Goal: Task Accomplishment & Management: Manage account settings

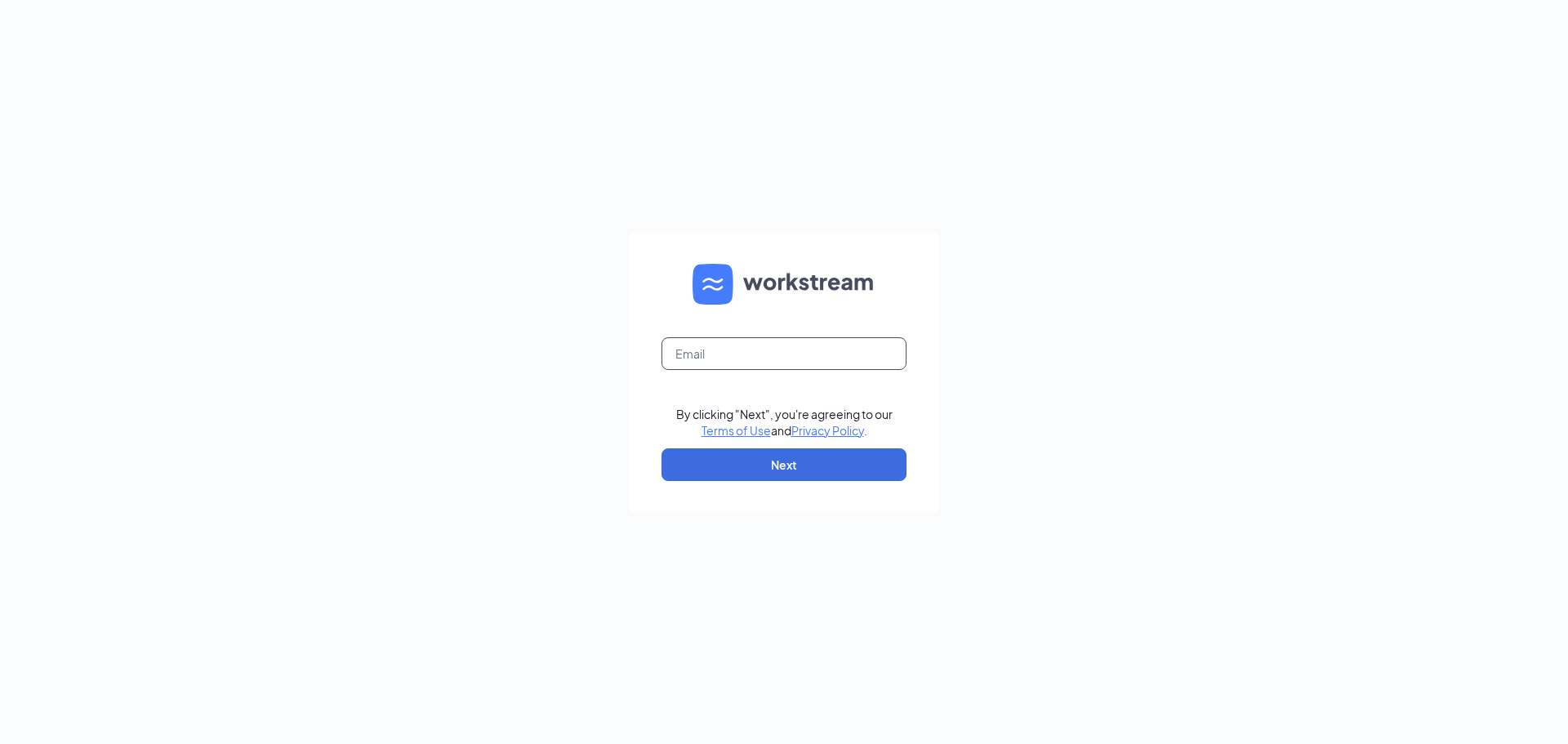
click at [753, 357] on input "text" at bounding box center [784, 354] width 245 height 33
type input "[EMAIL_ADDRESS][DOMAIN_NAME]"
click at [718, 464] on button "Next" at bounding box center [784, 465] width 245 height 33
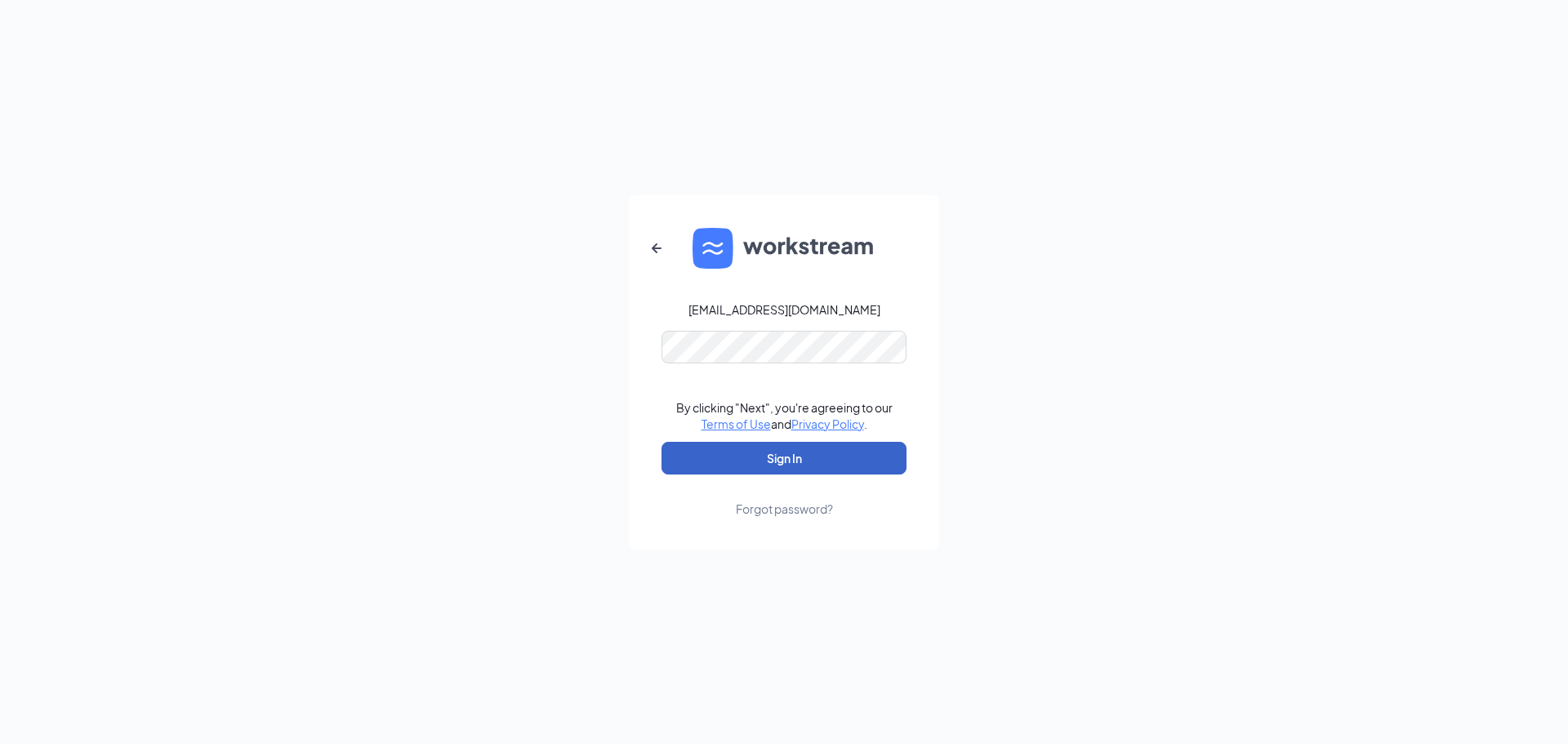
click at [694, 451] on button "Sign In" at bounding box center [784, 458] width 245 height 33
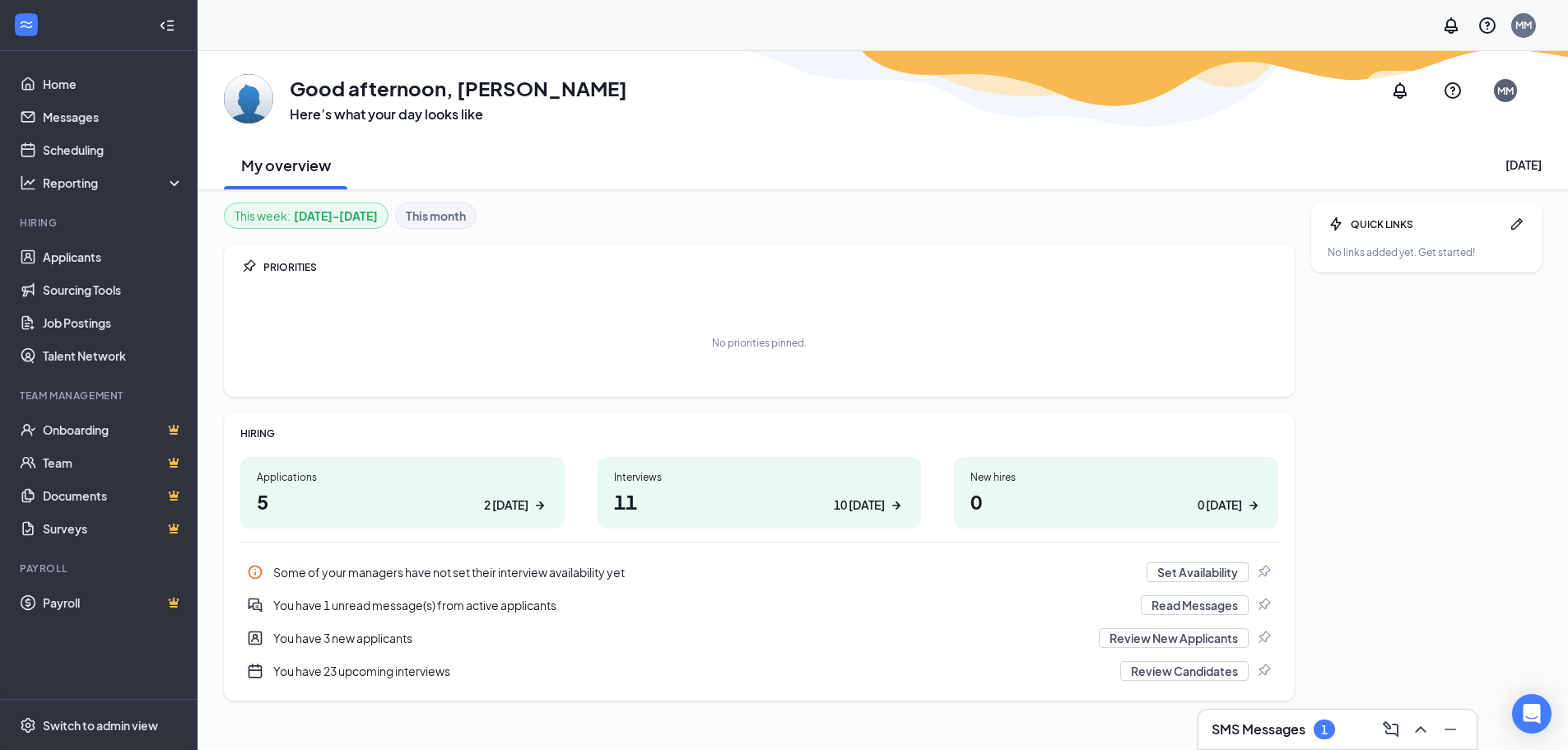
click at [1268, 729] on h3 "SMS Messages" at bounding box center [1258, 729] width 94 height 18
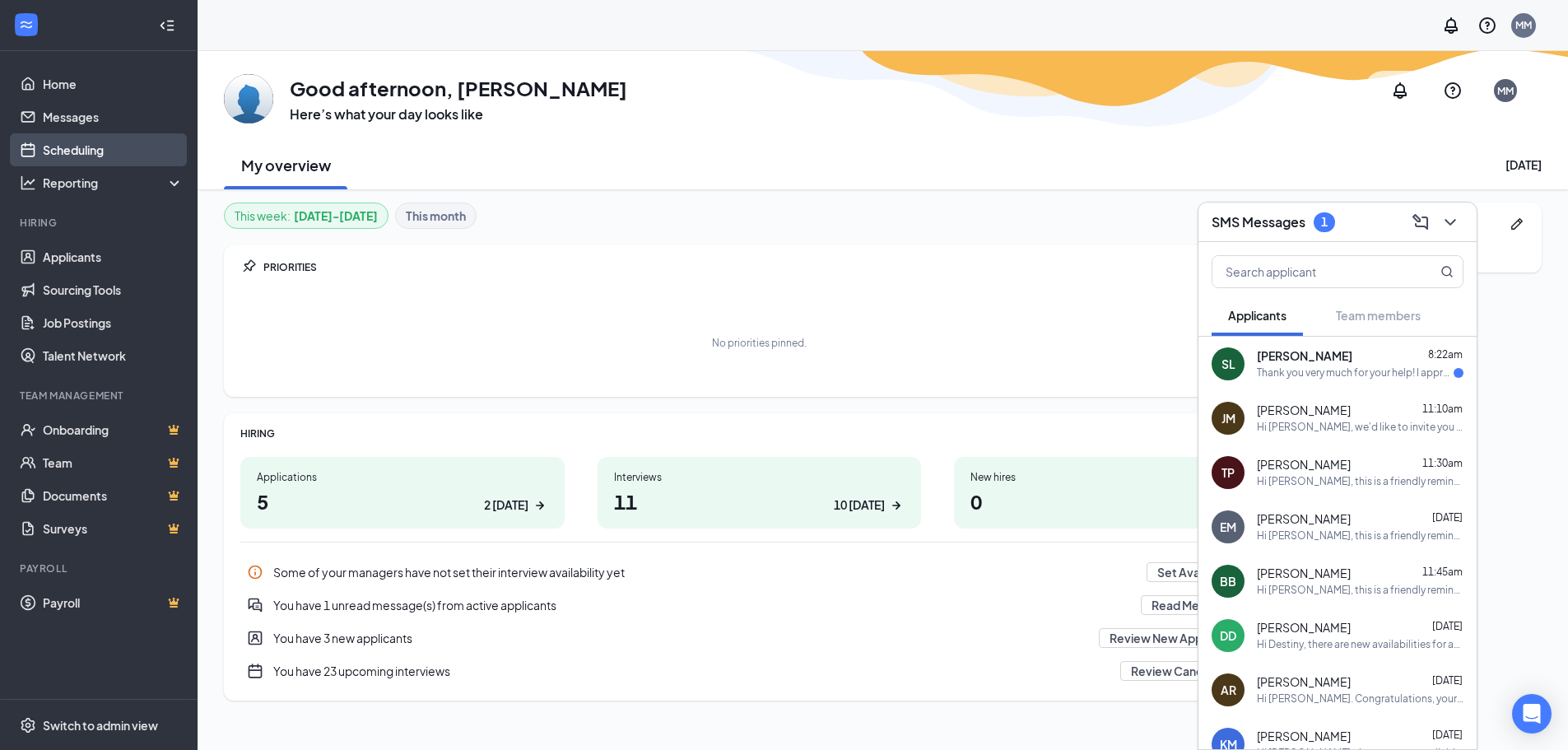
click at [95, 147] on link "Scheduling" at bounding box center [113, 150] width 141 height 33
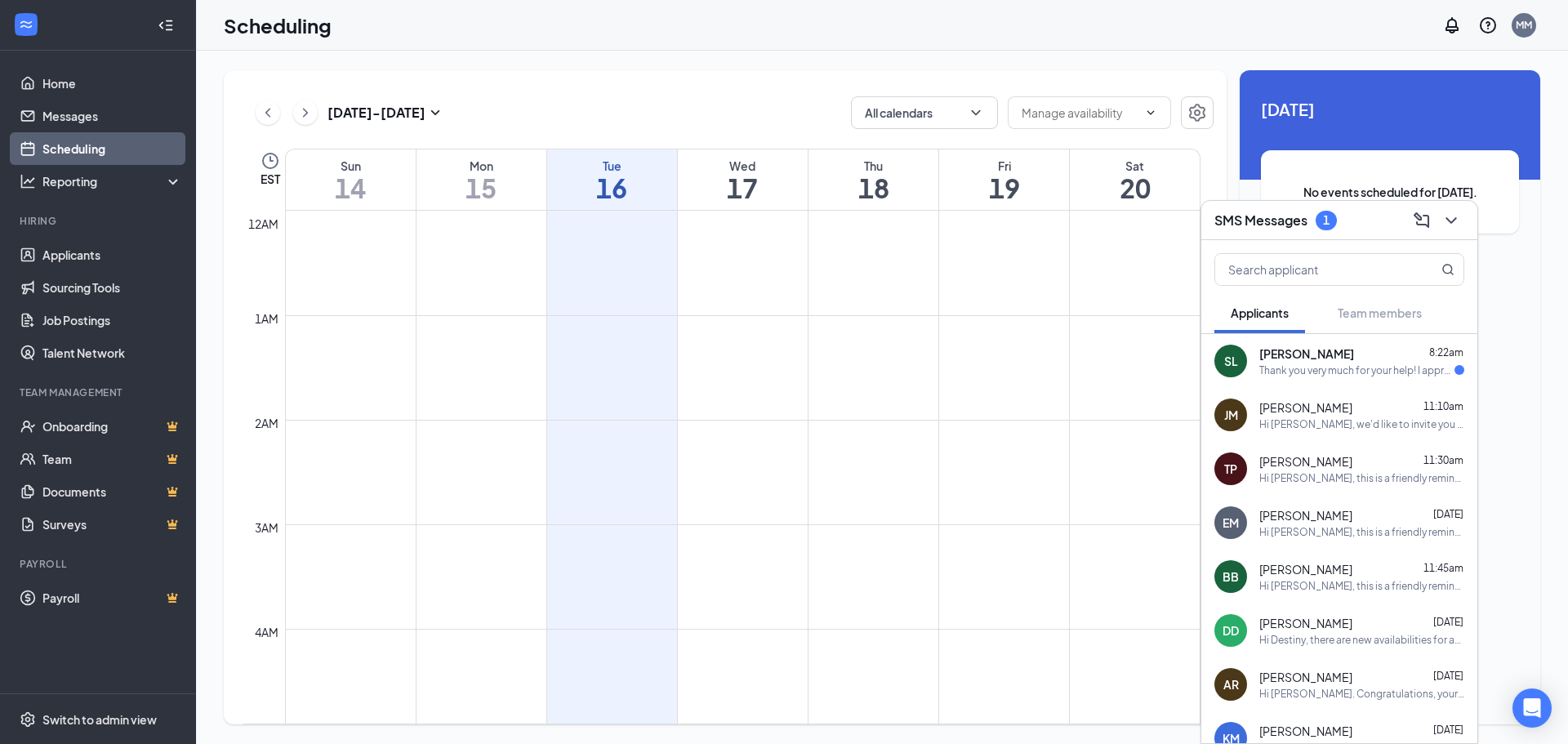
scroll to position [803, 0]
click at [1282, 235] on div "SMS Messages 1" at bounding box center [1339, 220] width 276 height 39
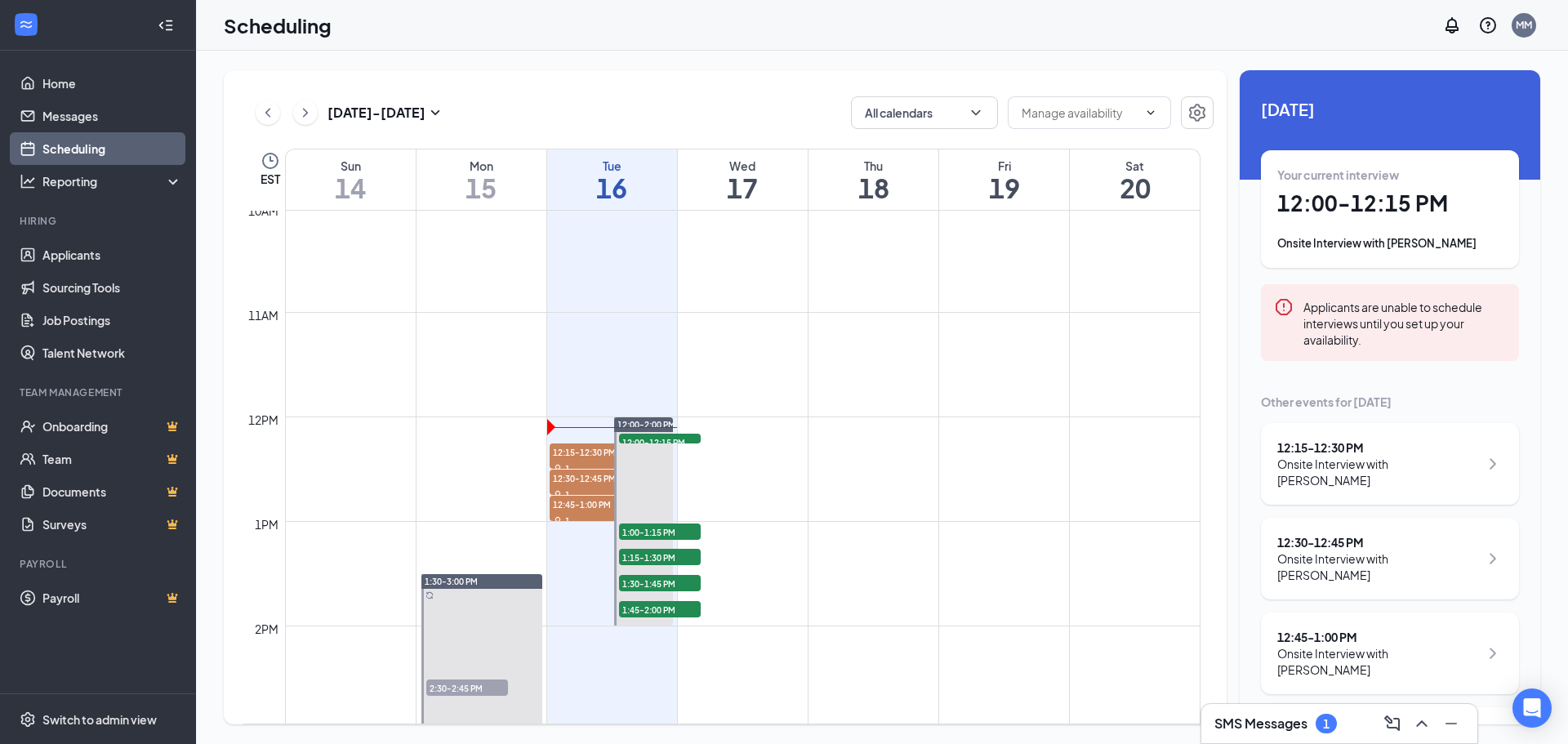
scroll to position [1047, 0]
click at [1359, 225] on div "Your current interview 12:00 - 12:15 PM Onsite Interview with [PERSON_NAME]" at bounding box center [1389, 209] width 225 height 85
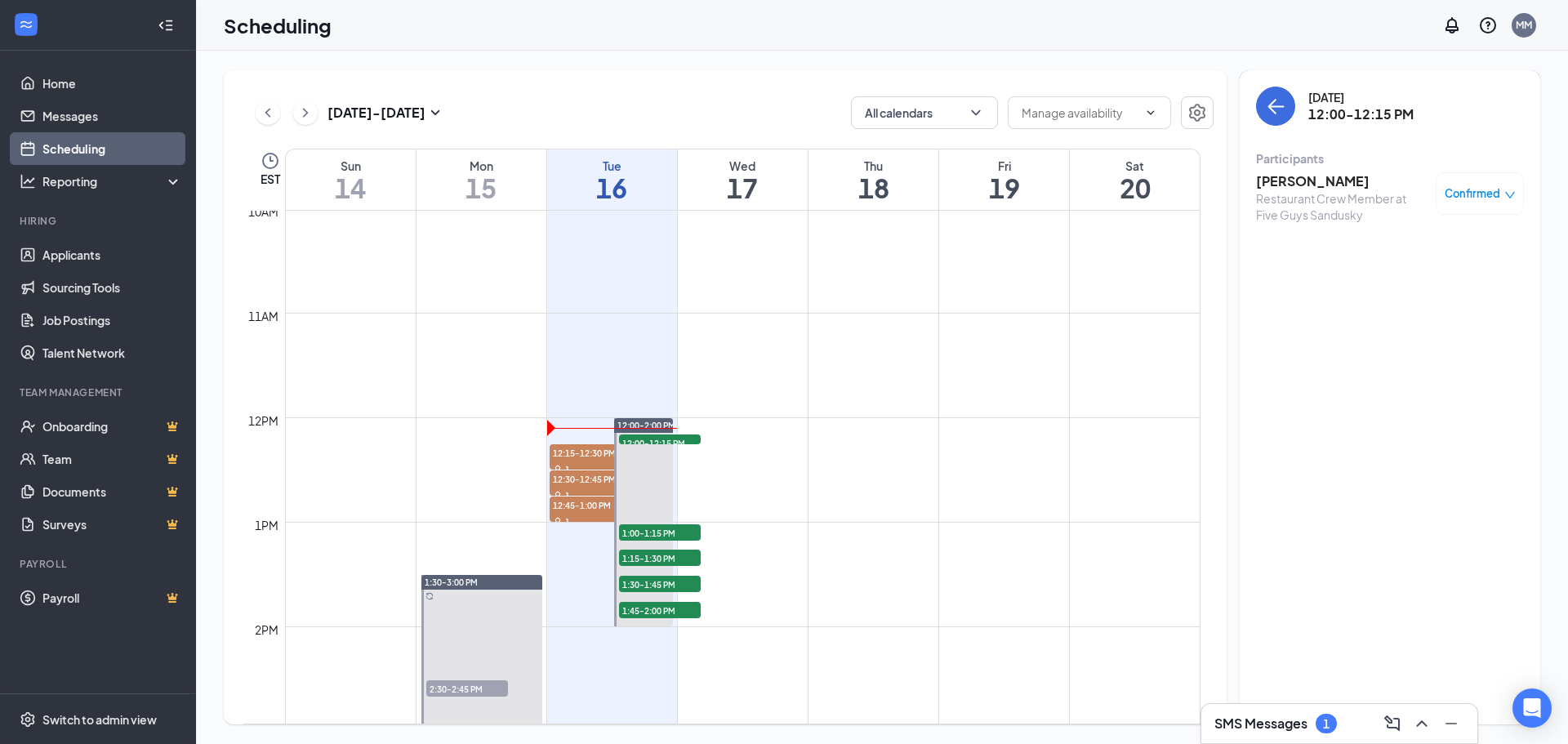
click at [1328, 185] on h3 "[PERSON_NAME]" at bounding box center [1341, 181] width 171 height 18
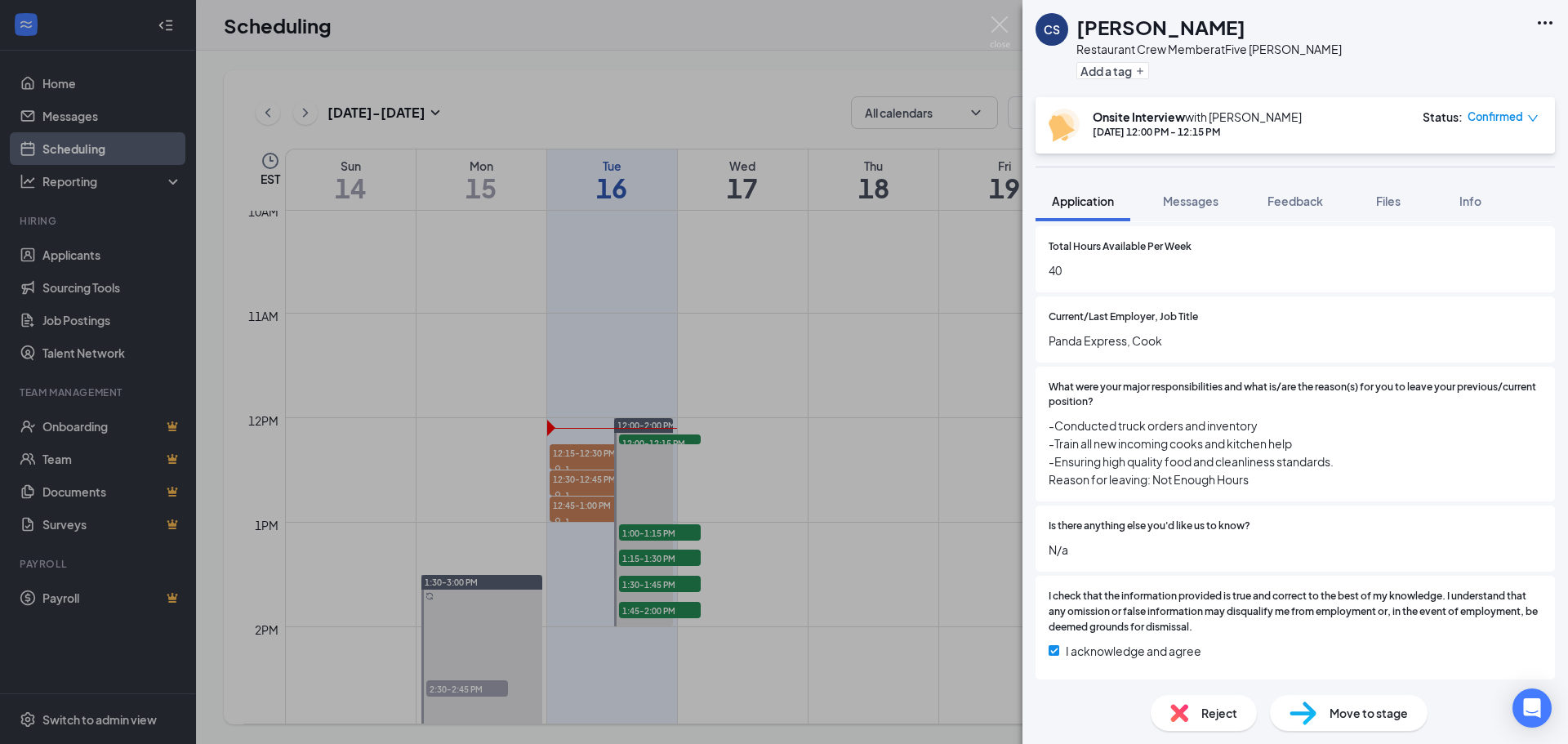
scroll to position [824, 0]
